Goal: Task Accomplishment & Management: Use online tool/utility

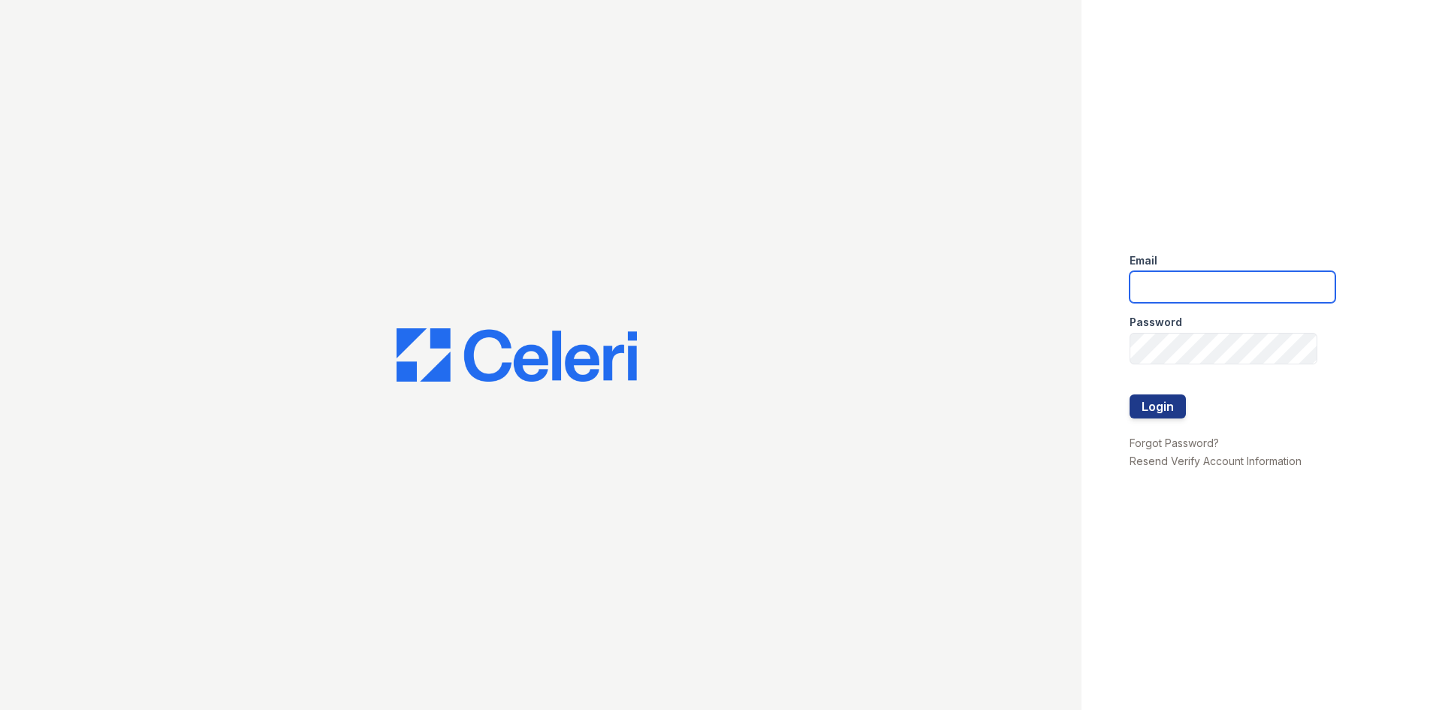
click at [1216, 289] on input "email" at bounding box center [1232, 287] width 206 height 32
drag, startPoint x: 1141, startPoint y: 143, endPoint x: 1166, endPoint y: 114, distance: 37.8
click at [1141, 143] on div "Email Password Login Forgot Password? Resend Verify Account Information" at bounding box center [1261, 355] width 360 height 710
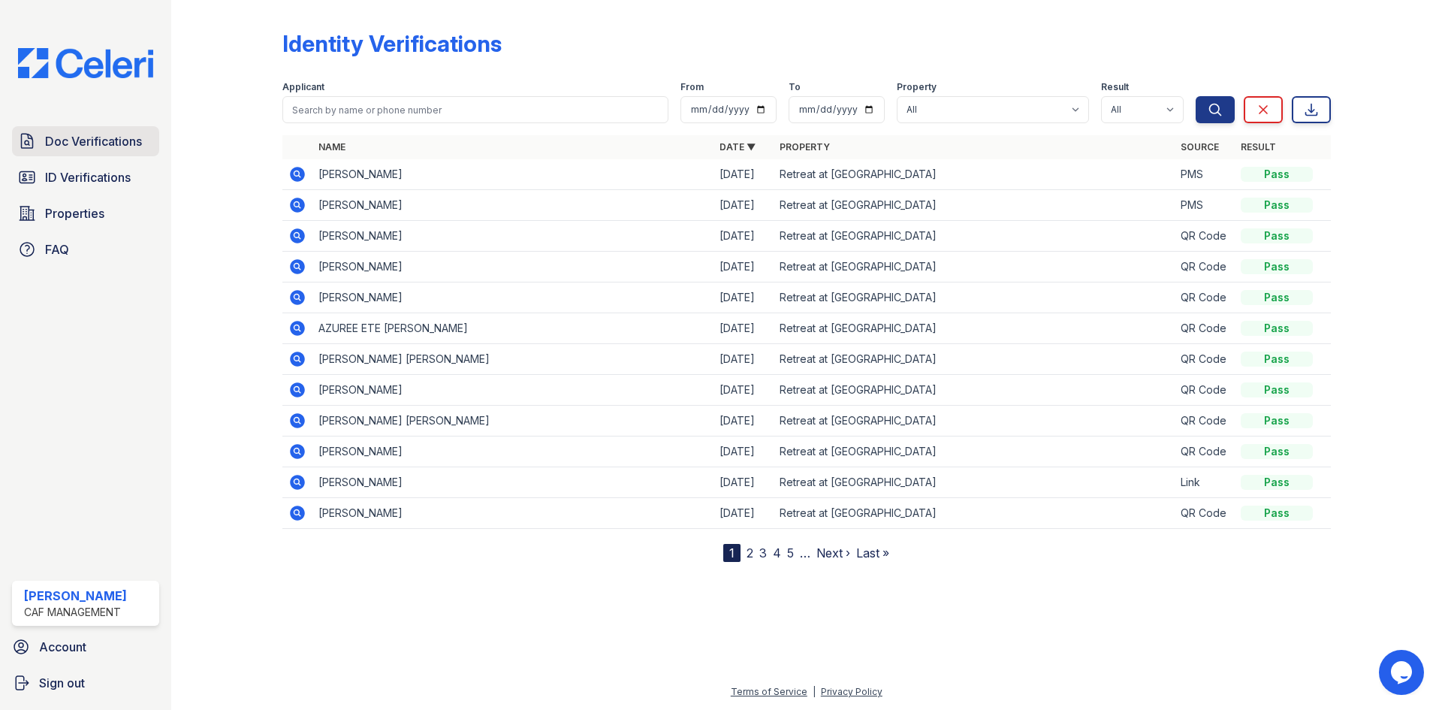
click at [77, 146] on span "Doc Verifications" at bounding box center [93, 141] width 97 height 18
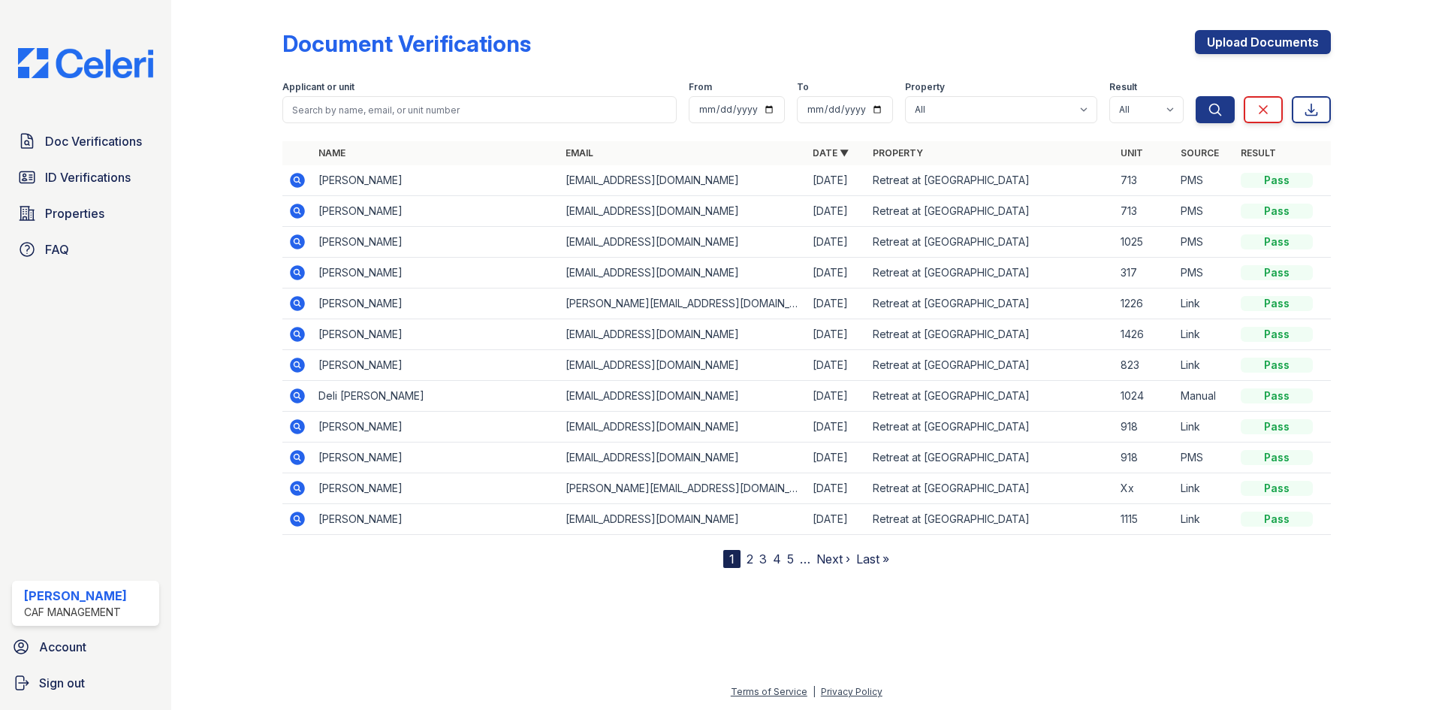
click at [295, 243] on icon at bounding box center [297, 242] width 18 height 18
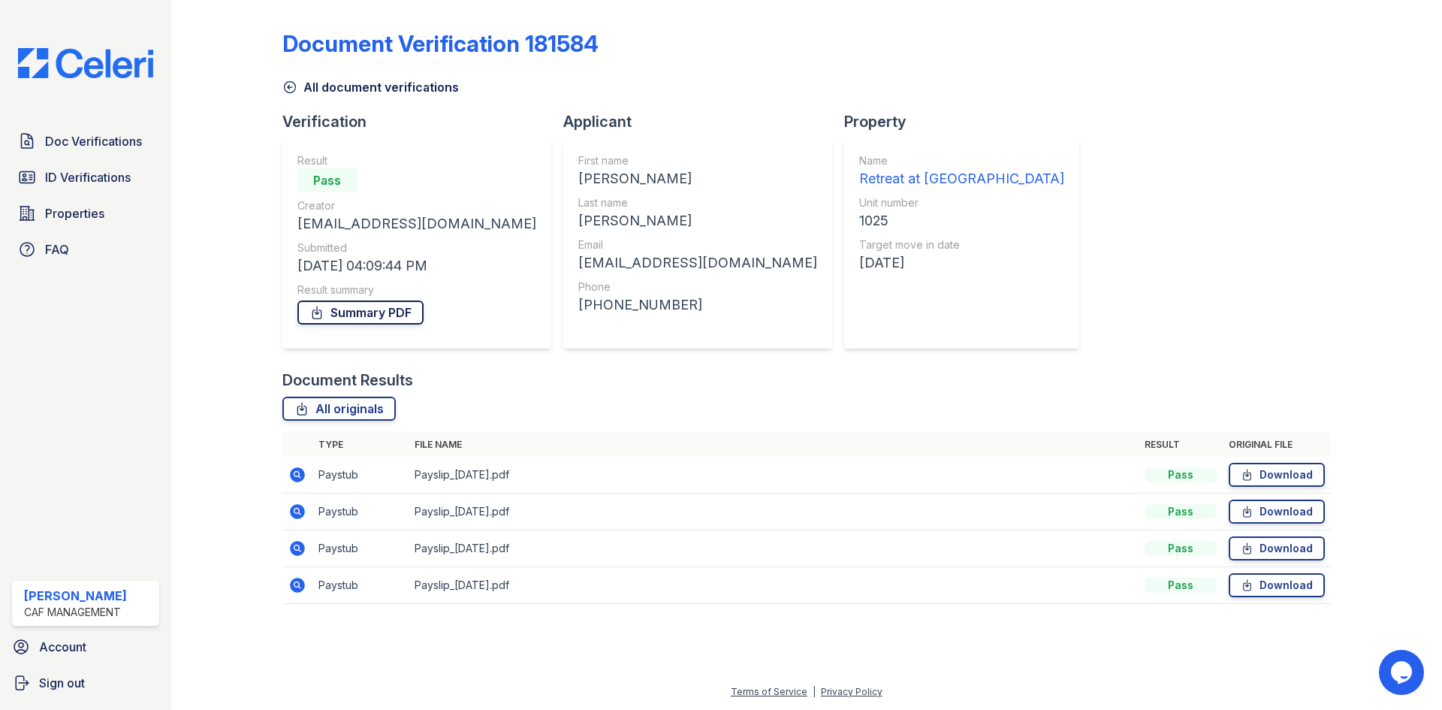
click at [360, 312] on link "Summary PDF" at bounding box center [360, 312] width 126 height 24
